Goal: Task Accomplishment & Management: Use online tool/utility

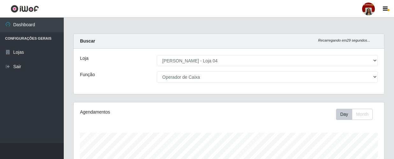
select select "251"
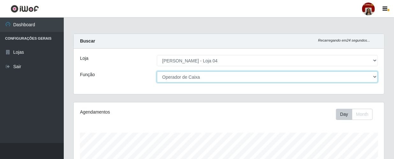
click at [292, 76] on select "[Selecione...] ASG ASG + ASG ++ Auxiliar de Depósito Auxiliar de Depósito + Aux…" at bounding box center [267, 76] width 221 height 11
select select "112"
click at [157, 71] on select "[Selecione...] ASG ASG + ASG ++ Auxiliar de Depósito Auxiliar de Depósito + Aux…" at bounding box center [267, 76] width 221 height 11
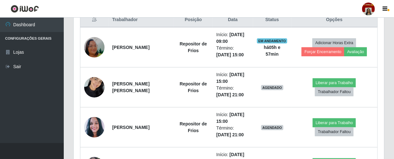
scroll to position [272, 0]
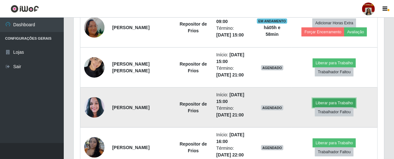
click at [329, 101] on button "Liberar para Trabalho" at bounding box center [334, 102] width 43 height 9
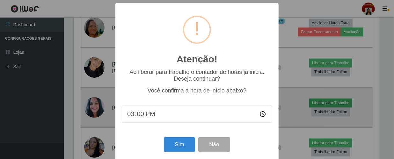
scroll to position [132, 308]
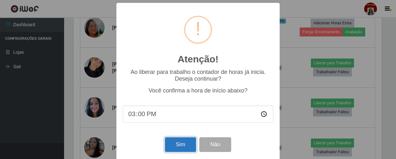
click at [187, 143] on button "Sim" at bounding box center [180, 144] width 31 height 15
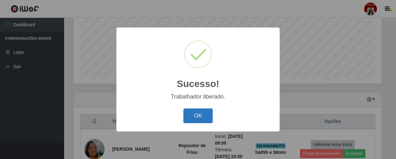
click at [194, 118] on button "OK" at bounding box center [198, 115] width 30 height 15
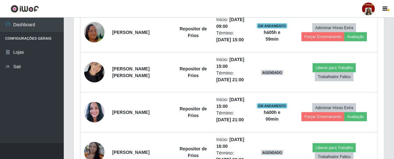
scroll to position [268, 0]
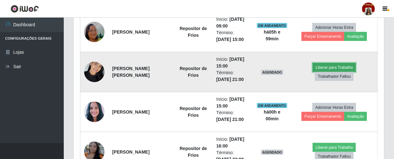
click at [341, 64] on button "Liberar para Trabalho" at bounding box center [334, 67] width 43 height 9
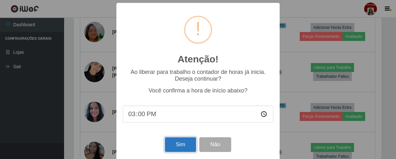
click at [182, 148] on button "Sim" at bounding box center [180, 144] width 31 height 15
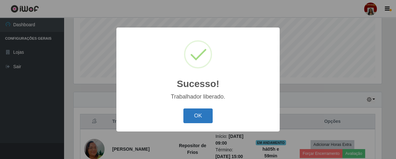
click at [207, 113] on button "OK" at bounding box center [198, 115] width 30 height 15
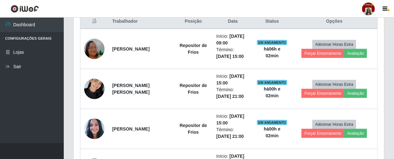
scroll to position [224, 0]
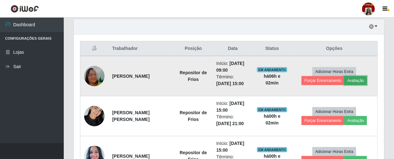
click at [353, 81] on button "Avaliação" at bounding box center [356, 80] width 23 height 9
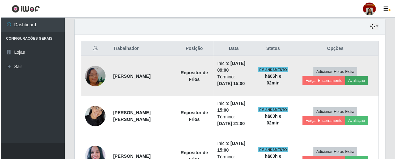
scroll to position [132, 308]
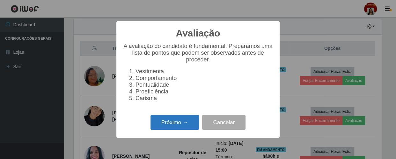
click at [166, 124] on button "Próximo →" at bounding box center [175, 122] width 48 height 15
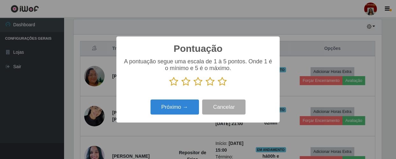
scroll to position [318923, 318747]
click at [221, 86] on icon at bounding box center [222, 82] width 9 height 10
click at [218, 86] on input "radio" at bounding box center [218, 86] width 0 height 0
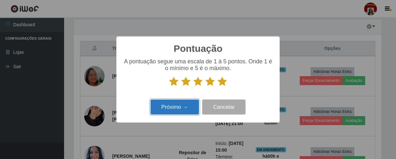
click at [189, 107] on button "Próximo →" at bounding box center [175, 106] width 48 height 15
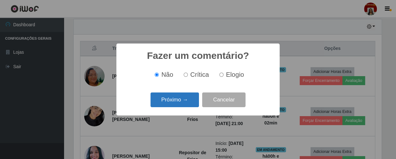
click at [190, 104] on button "Próximo →" at bounding box center [175, 99] width 48 height 15
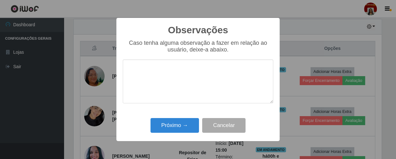
click at [188, 134] on div "Próximo → Cancelar" at bounding box center [198, 125] width 151 height 18
click at [187, 128] on button "Próximo →" at bounding box center [175, 125] width 48 height 15
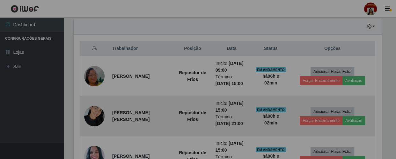
scroll to position [132, 311]
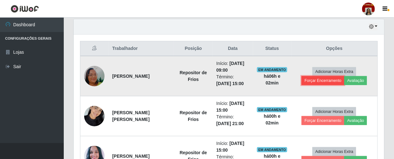
click at [319, 81] on button "Forçar Encerramento" at bounding box center [323, 80] width 43 height 9
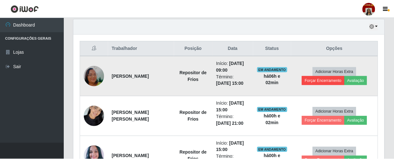
scroll to position [132, 308]
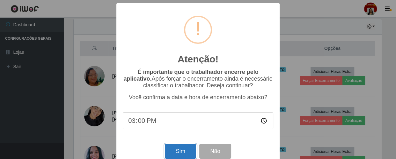
click at [174, 153] on button "Sim" at bounding box center [180, 151] width 31 height 15
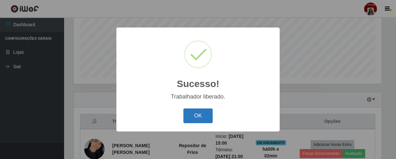
click at [195, 115] on button "OK" at bounding box center [198, 115] width 30 height 15
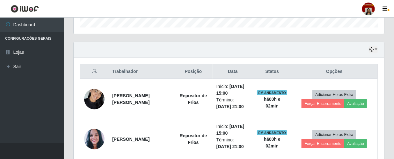
scroll to position [190, 0]
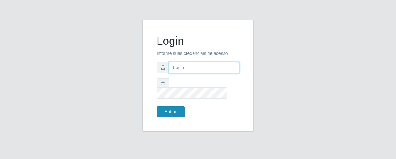
type input "[EMAIL_ADDRESS][DOMAIN_NAME]"
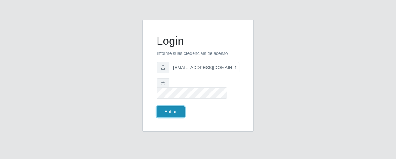
click at [178, 106] on button "Entrar" at bounding box center [171, 111] width 28 height 11
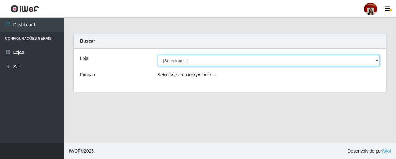
click at [178, 61] on select "[Selecione...] Mar Vermelho - Loja 04" at bounding box center [269, 60] width 223 height 11
select select "251"
click at [158, 55] on select "[Selecione...] Mar Vermelho - Loja 04" at bounding box center [269, 60] width 223 height 11
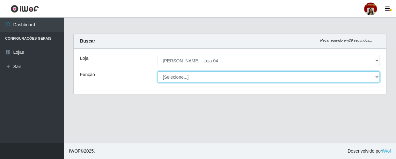
click at [190, 75] on select "[Selecione...] ASG ASG + ASG ++ Auxiliar de Depósito Auxiliar de Depósito + Aux…" at bounding box center [269, 76] width 223 height 11
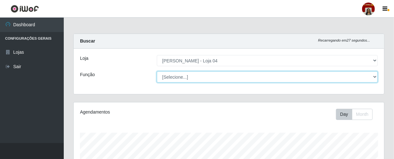
scroll to position [132, 311]
click at [157, 71] on select "[Selecione...] ASG ASG + ASG ++ Auxiliar de Depósito Auxiliar de Depósito + Aux…" at bounding box center [267, 76] width 221 height 11
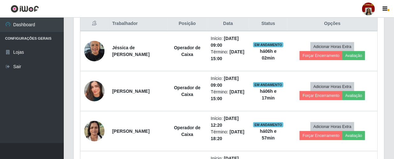
scroll to position [242, 0]
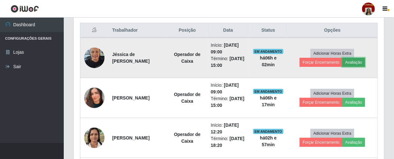
click at [357, 63] on button "Avaliação" at bounding box center [354, 62] width 23 height 9
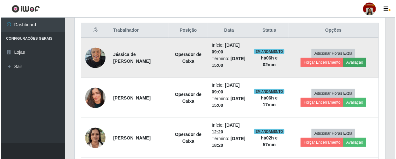
scroll to position [132, 308]
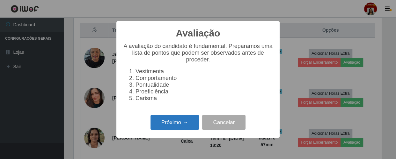
click at [175, 128] on button "Próximo →" at bounding box center [175, 122] width 48 height 15
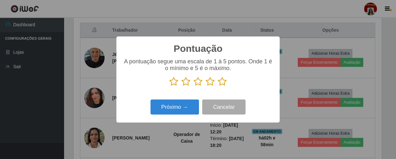
click at [222, 82] on icon at bounding box center [222, 82] width 9 height 10
click at [218, 86] on input "radio" at bounding box center [218, 86] width 0 height 0
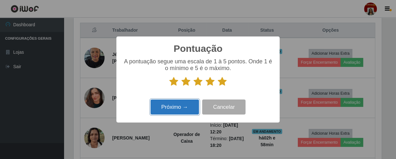
click at [184, 102] on button "Próximo →" at bounding box center [175, 106] width 48 height 15
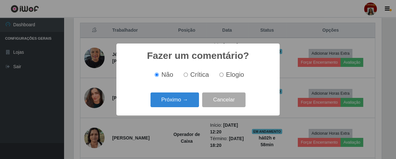
click at [184, 102] on button "Próximo →" at bounding box center [175, 99] width 48 height 15
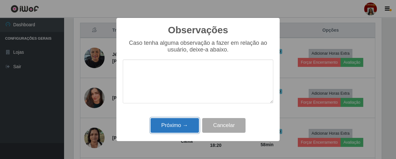
click at [176, 128] on button "Próximo →" at bounding box center [175, 125] width 48 height 15
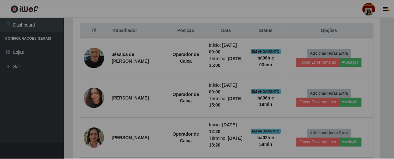
scroll to position [132, 311]
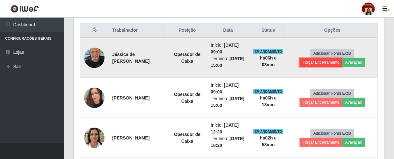
click at [316, 63] on button "Forçar Encerramento" at bounding box center [321, 62] width 43 height 9
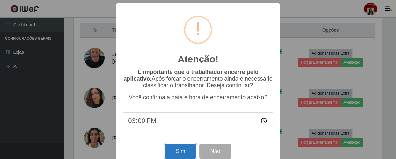
click at [184, 154] on button "Sim" at bounding box center [180, 151] width 31 height 15
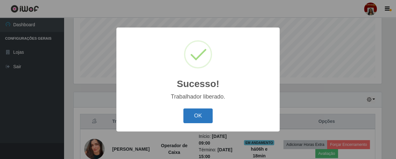
click at [204, 118] on button "OK" at bounding box center [198, 115] width 30 height 15
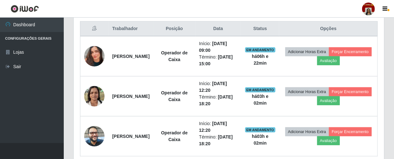
scroll to position [209, 0]
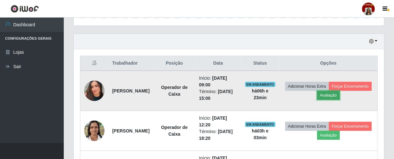
click at [340, 95] on button "Avaliação" at bounding box center [328, 95] width 23 height 9
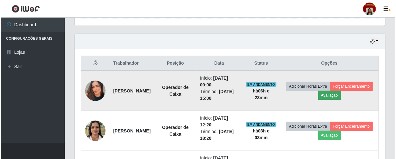
scroll to position [132, 308]
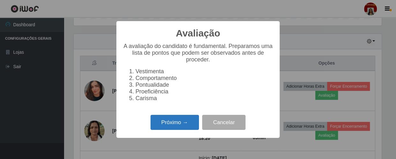
click at [172, 125] on button "Próximo →" at bounding box center [175, 122] width 48 height 15
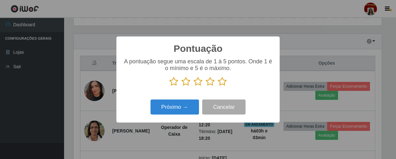
scroll to position [318923, 318747]
click at [222, 82] on icon at bounding box center [222, 82] width 9 height 10
click at [218, 86] on input "radio" at bounding box center [218, 86] width 0 height 0
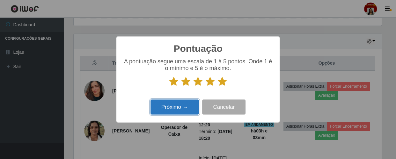
click at [177, 103] on button "Próximo →" at bounding box center [175, 106] width 48 height 15
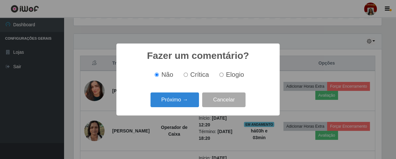
click at [177, 103] on button "Próximo →" at bounding box center [175, 99] width 48 height 15
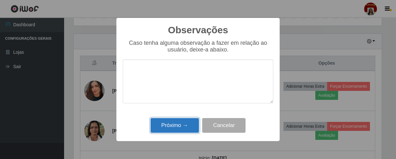
click at [179, 123] on button "Próximo →" at bounding box center [175, 125] width 48 height 15
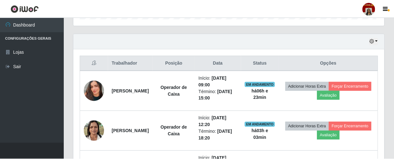
scroll to position [132, 311]
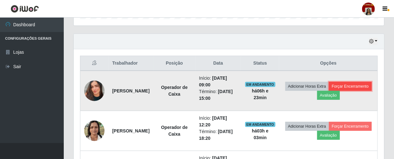
click at [329, 91] on button "Forçar Encerramento" at bounding box center [350, 86] width 43 height 9
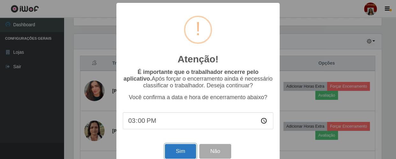
click at [183, 153] on button "Sim" at bounding box center [180, 151] width 31 height 15
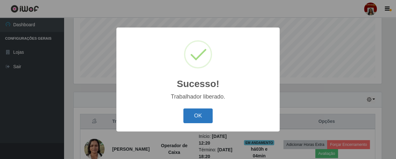
click at [207, 117] on button "OK" at bounding box center [198, 115] width 30 height 15
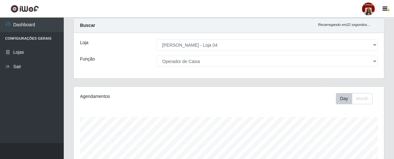
scroll to position [6, 0]
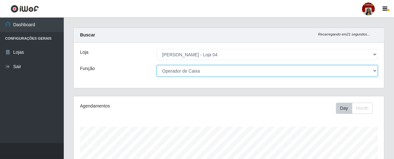
click at [271, 70] on select "[Selecione...] ASG ASG + ASG ++ Auxiliar de Depósito Auxiliar de Depósito + Aux…" at bounding box center [267, 70] width 221 height 11
select select "1"
click at [157, 65] on select "[Selecione...] ASG ASG + ASG ++ Auxiliar de Depósito Auxiliar de Depósito + Aux…" at bounding box center [267, 70] width 221 height 11
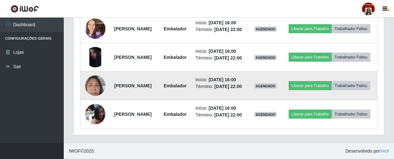
scroll to position [296, 0]
click at [332, 90] on button "Liberar para Trabalho" at bounding box center [310, 85] width 43 height 9
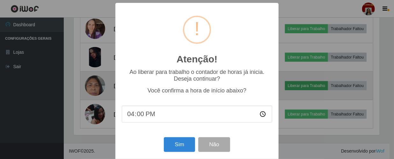
scroll to position [132, 308]
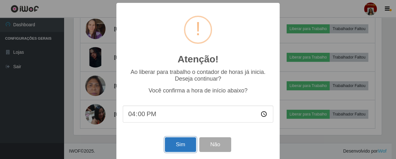
click at [186, 146] on button "Sim" at bounding box center [180, 144] width 31 height 15
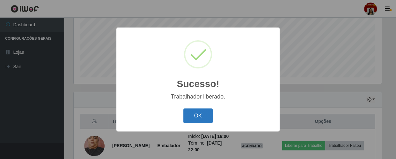
click at [202, 116] on button "OK" at bounding box center [198, 115] width 30 height 15
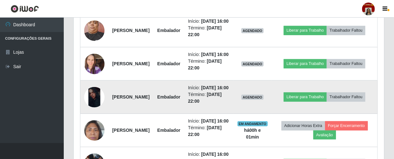
scroll to position [267, 0]
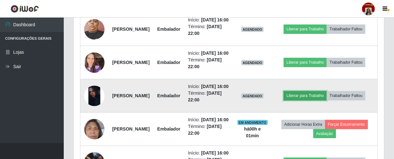
click at [327, 100] on button "Liberar para Trabalho" at bounding box center [305, 95] width 43 height 9
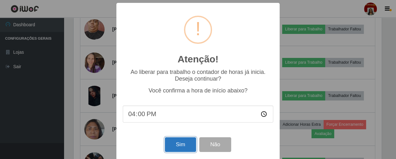
click at [178, 149] on button "Sim" at bounding box center [180, 144] width 31 height 15
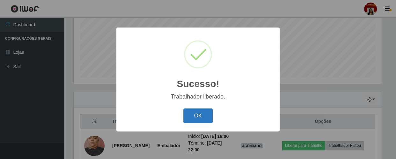
click at [202, 115] on button "OK" at bounding box center [198, 115] width 30 height 15
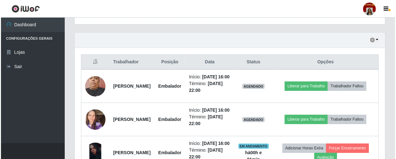
scroll to position [238, 0]
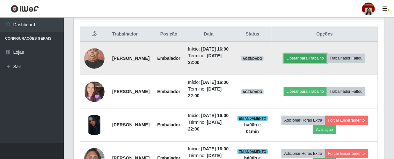
click at [327, 54] on button "Liberar para Trabalho" at bounding box center [305, 58] width 43 height 9
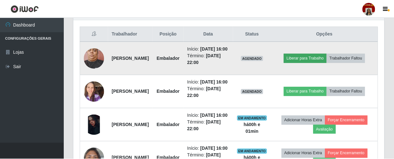
scroll to position [132, 308]
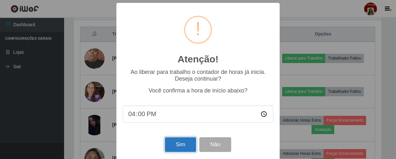
click at [184, 139] on button "Sim" at bounding box center [180, 144] width 31 height 15
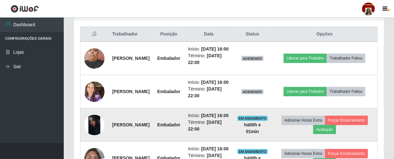
scroll to position [0, 0]
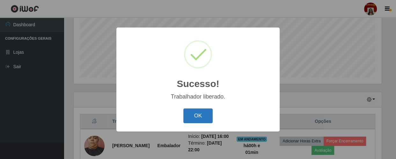
click at [204, 119] on button "OK" at bounding box center [198, 115] width 30 height 15
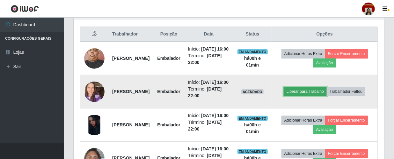
click at [327, 95] on button "Liberar para Trabalho" at bounding box center [305, 91] width 43 height 9
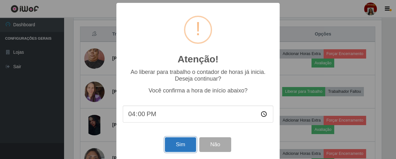
click at [186, 142] on button "Sim" at bounding box center [180, 144] width 31 height 15
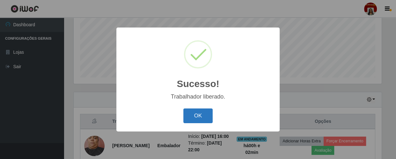
click at [194, 112] on button "OK" at bounding box center [198, 115] width 30 height 15
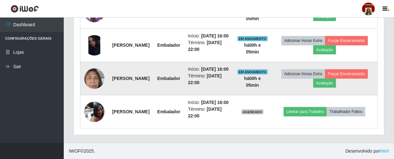
scroll to position [321, 0]
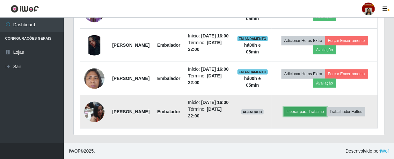
click at [327, 116] on button "Liberar para Trabalho" at bounding box center [305, 111] width 43 height 9
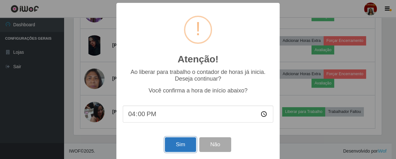
click at [168, 147] on button "Sim" at bounding box center [180, 144] width 31 height 15
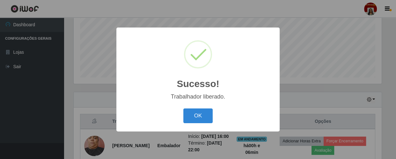
click at [181, 108] on div "OK Cancel" at bounding box center [198, 115] width 151 height 18
click at [197, 111] on button "OK" at bounding box center [198, 115] width 30 height 15
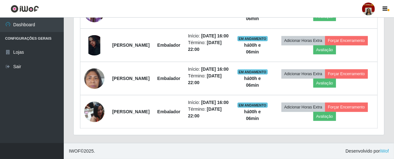
scroll to position [325, 0]
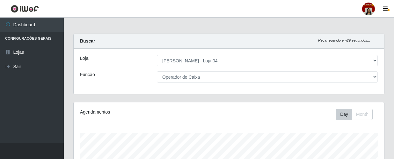
select select "251"
select select "22"
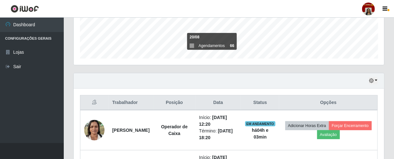
scroll to position [180, 0]
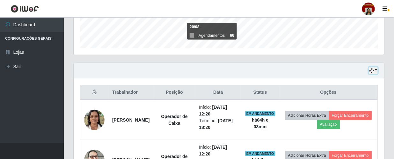
click at [371, 71] on icon "button" at bounding box center [371, 70] width 4 height 4
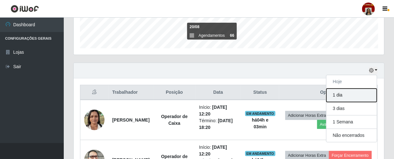
click at [345, 95] on button "1 dia" at bounding box center [352, 94] width 50 height 13
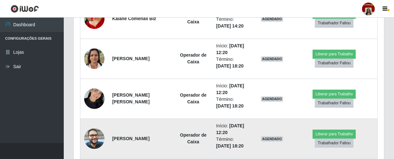
scroll to position [589, 0]
